Goal: Information Seeking & Learning: Learn about a topic

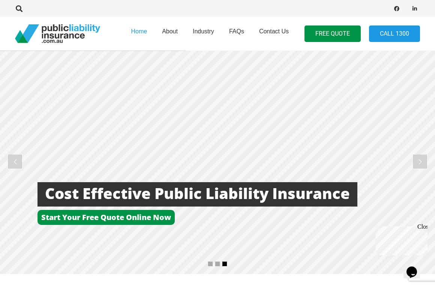
click at [203, 33] on span "Industry" at bounding box center [203, 31] width 21 height 6
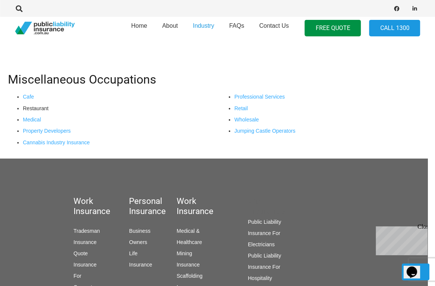
scroll to position [651, 7]
click at [272, 219] on link "Public Liability Insurance For Electricians" at bounding box center [263, 233] width 33 height 28
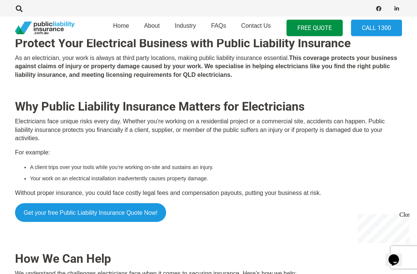
scroll to position [227, 0]
click at [241, 238] on div "Electricians Insurance Get a Quote [DATE]! Protect Your Electrical Business wit…" at bounding box center [208, 127] width 387 height 684
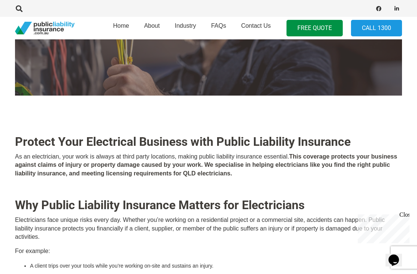
scroll to position [127, 0]
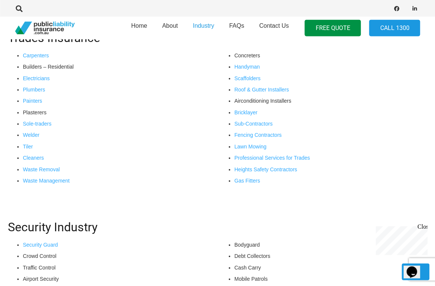
scroll to position [296, 7]
click at [270, 124] on link "Sub-Contractors" at bounding box center [253, 123] width 38 height 6
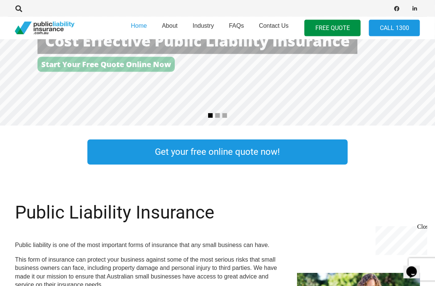
scroll to position [150, 0]
